Goal: Task Accomplishment & Management: Complete application form

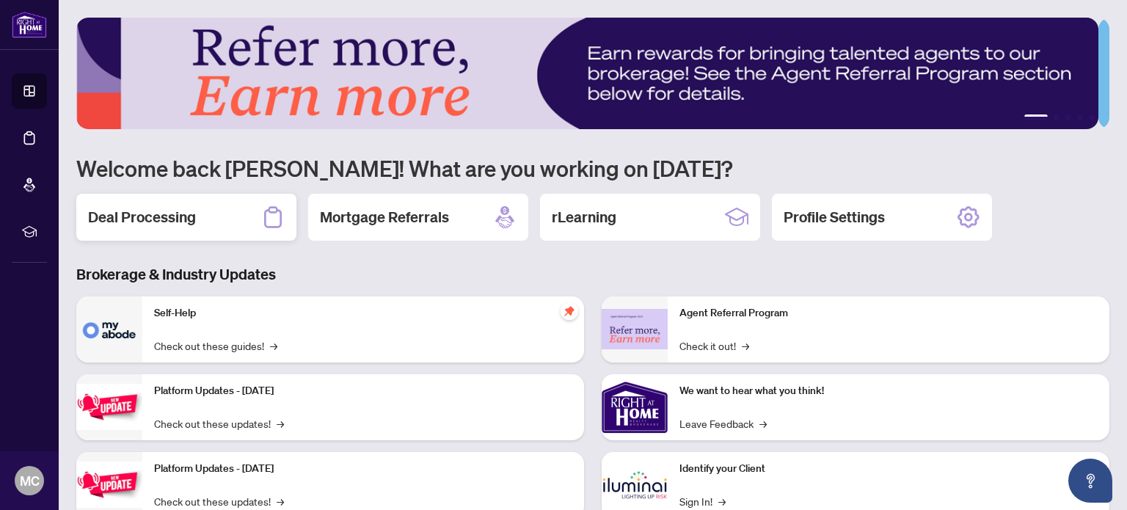
click at [147, 220] on h2 "Deal Processing" at bounding box center [142, 217] width 108 height 21
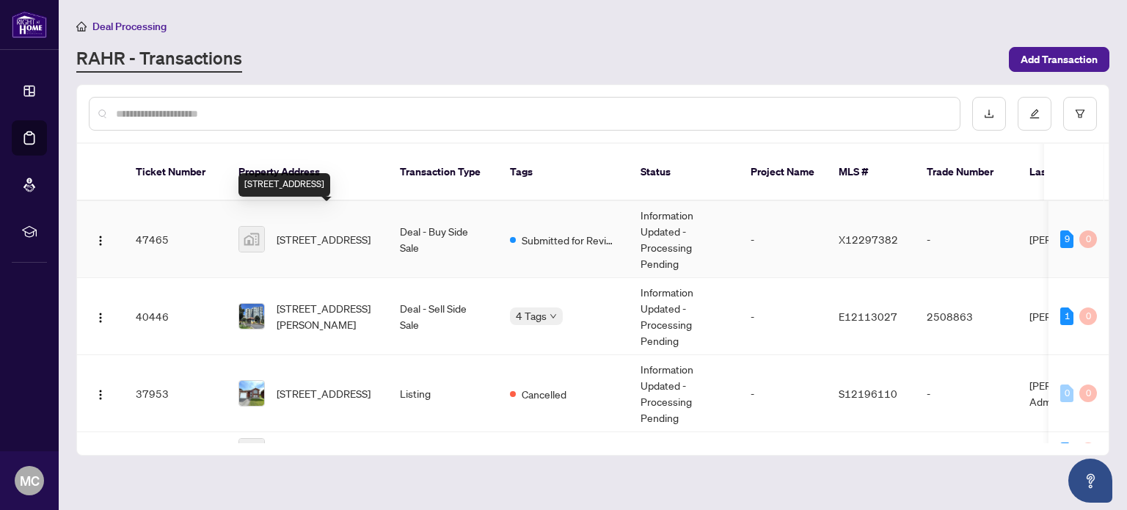
click at [349, 231] on span "[STREET_ADDRESS]" at bounding box center [324, 239] width 94 height 16
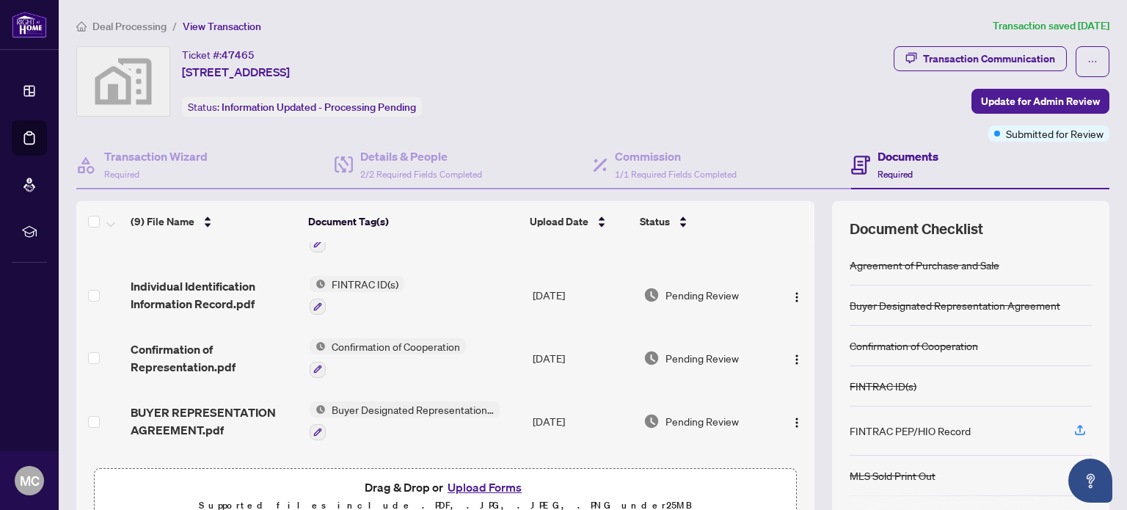
scroll to position [293, 0]
click at [1017, 108] on span "Update for Admin Review" at bounding box center [1040, 100] width 119 height 23
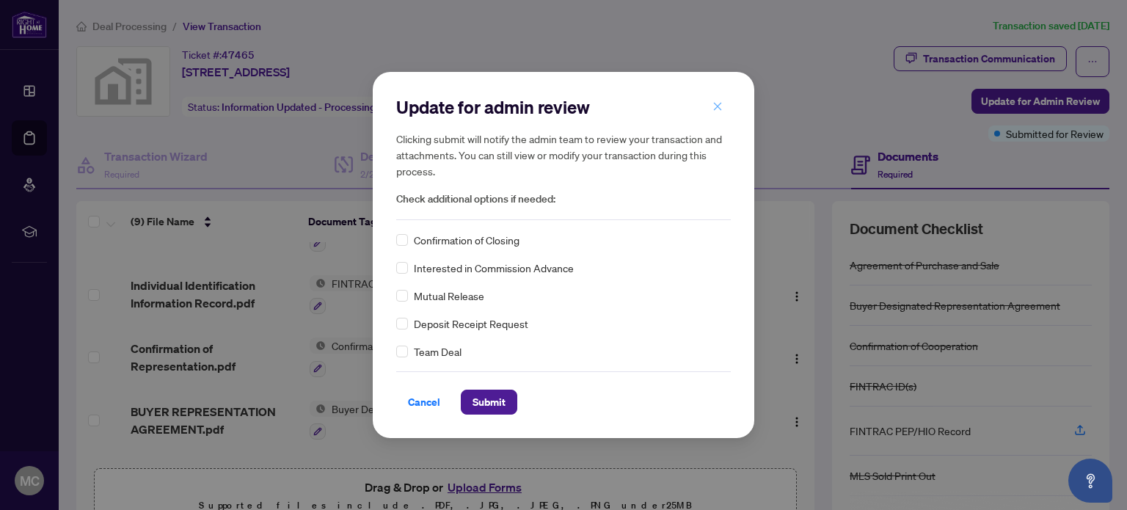
click at [719, 107] on icon "close" at bounding box center [717, 106] width 10 height 10
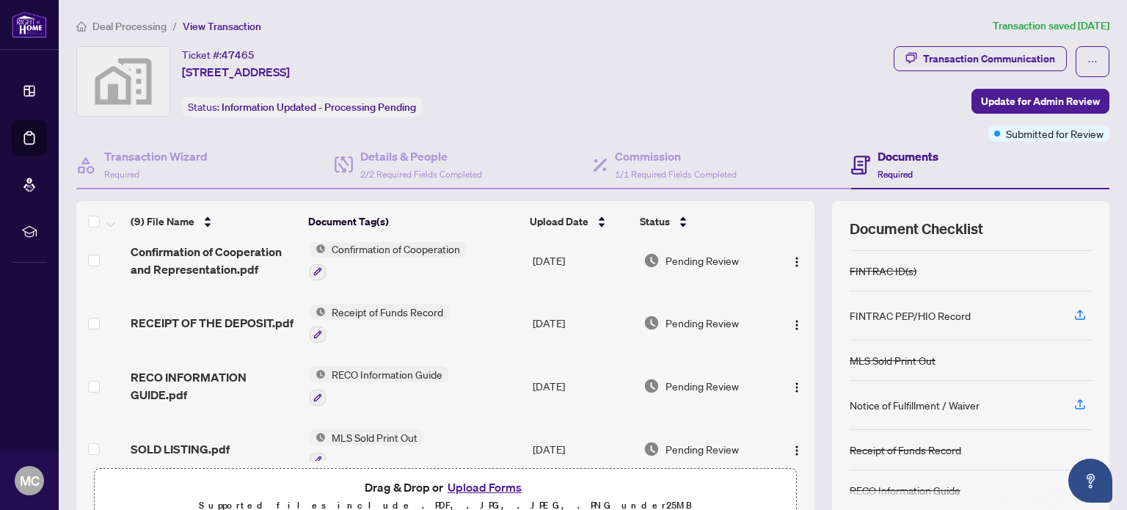
scroll to position [0, 0]
